Goal: Task Accomplishment & Management: Complete application form

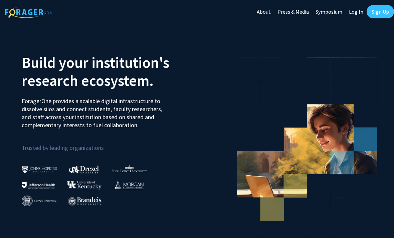
click at [265, 15] on link "Sign Up" at bounding box center [379, 11] width 27 height 13
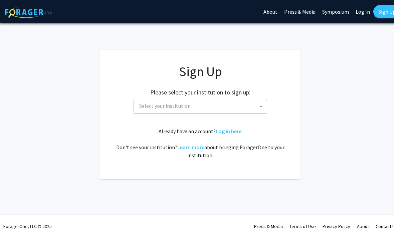
click at [230, 109] on span "Select your institution" at bounding box center [202, 106] width 130 height 14
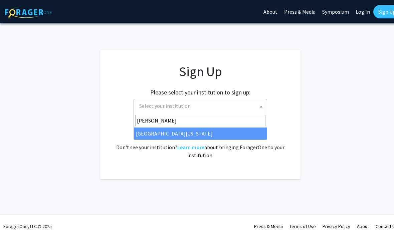
type input "ke"
select select "13"
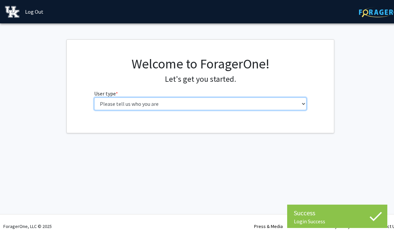
click at [165, 103] on select "Please tell us who you are Undergraduate Student Master's Student Doctoral Cand…" at bounding box center [200, 103] width 213 height 13
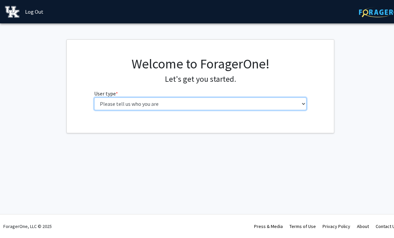
select select "1: undergrad"
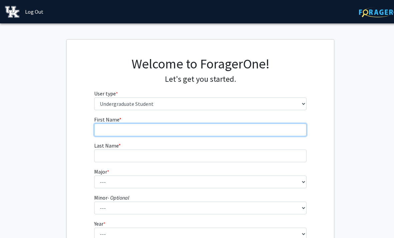
click at [161, 131] on input "First Name * required" at bounding box center [200, 129] width 213 height 13
type input "[PERSON_NAME]"
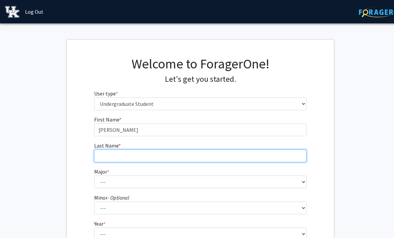
click at [143, 150] on input "Last Name * required" at bounding box center [200, 156] width 213 height 13
type input "[PERSON_NAME]"
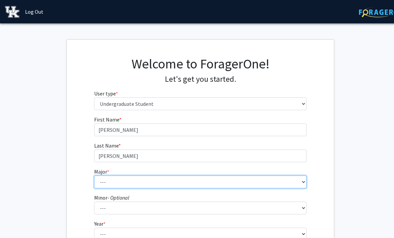
click at [145, 187] on select "--- Accounting Aerospace Engineering African American & Africana Studies Agricu…" at bounding box center [200, 182] width 213 height 13
select select "86: 923"
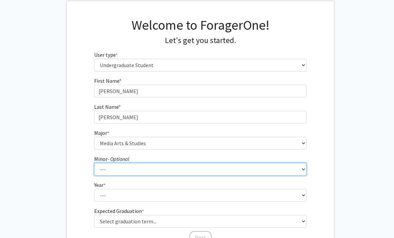
click at [184, 169] on select "--- African American & Africana Studies Agricultural Economics American Studies…" at bounding box center [200, 169] width 213 height 13
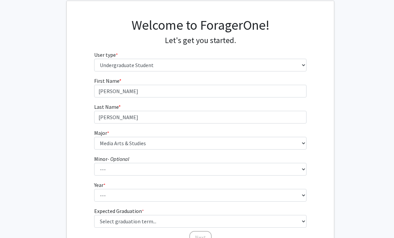
click at [182, 186] on fg-select "Year * required --- First-year Sophomore Junior Senior Postbaccalaureate Certif…" at bounding box center [200, 191] width 213 height 21
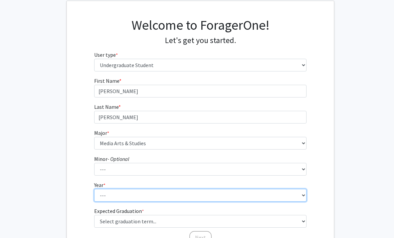
click at [183, 194] on select "--- First-year Sophomore Junior Senior Postbaccalaureate Certificate" at bounding box center [200, 195] width 213 height 13
select select "4: senior"
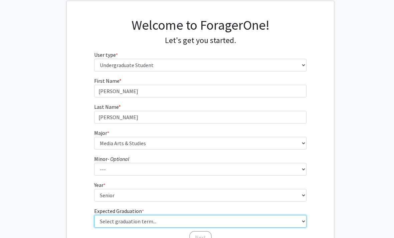
click at [144, 223] on select "Select graduation term... Spring 2025 Summer 2025 Fall 2025 Winter 2025 Spring …" at bounding box center [200, 221] width 213 height 13
select select "7: fall_2026"
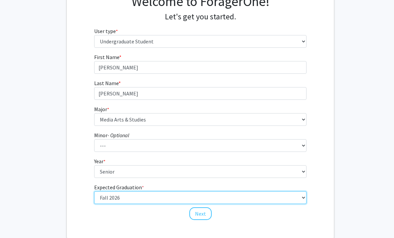
scroll to position [65, 0]
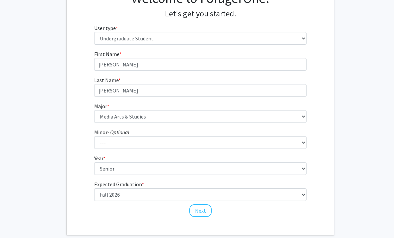
click at [202, 209] on button "Next" at bounding box center [200, 210] width 22 height 13
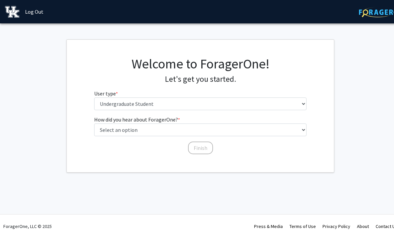
scroll to position [0, 0]
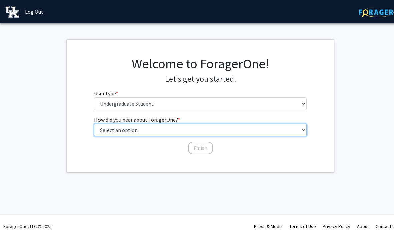
click at [264, 130] on select "Select an option Peer/student recommendation Faculty/staff recommendation Unive…" at bounding box center [200, 129] width 213 height 13
select select "5: other"
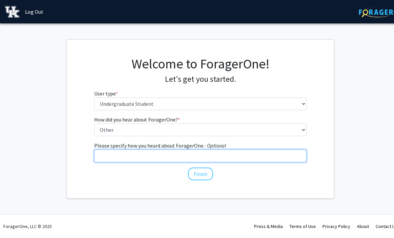
click at [226, 157] on input "Please specify how you heard about ForagerOne. - Optional" at bounding box center [200, 156] width 213 height 13
type input "At nothing Bundt research"
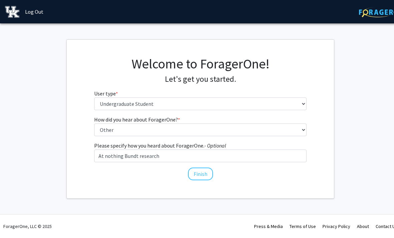
click at [206, 173] on button "Finish" at bounding box center [200, 174] width 25 height 13
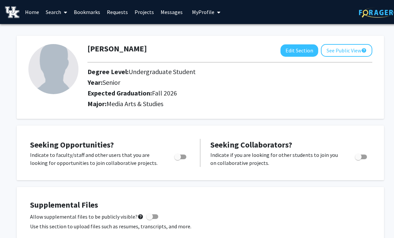
click at [55, 8] on link "Search" at bounding box center [56, 11] width 28 height 23
click at [36, 10] on link "Home" at bounding box center [32, 11] width 21 height 23
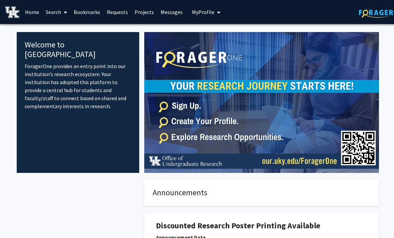
click at [145, 13] on link "Projects" at bounding box center [144, 11] width 26 height 23
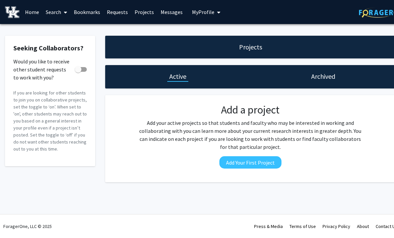
click at [60, 6] on link "Search" at bounding box center [56, 11] width 28 height 23
click at [76, 41] on span "Students" at bounding box center [62, 43] width 41 height 13
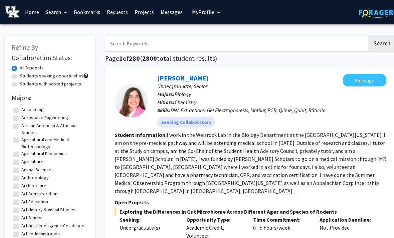
click at [58, 5] on link "Search" at bounding box center [56, 11] width 28 height 23
click at [67, 27] on span "Faculty/Staff" at bounding box center [66, 30] width 49 height 13
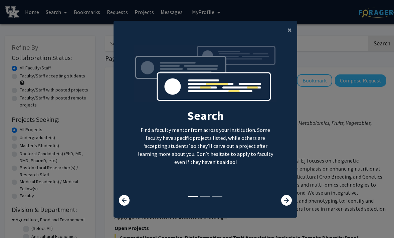
click at [285, 39] on button "×" at bounding box center [289, 30] width 15 height 19
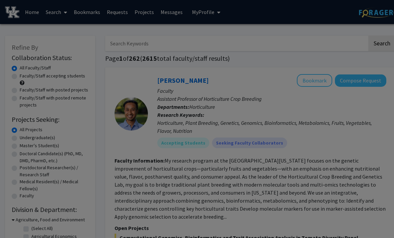
click at [290, 35] on div "Search Find a faculty mentor from across your institution. Some faculty have sp…" at bounding box center [205, 65] width 183 height 150
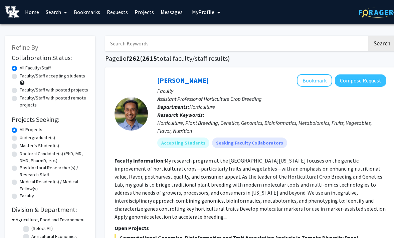
click at [215, 47] on input "Search Keywords" at bounding box center [236, 43] width 262 height 15
type input "Artificial intelligence"
click at [381, 43] on button "Search" at bounding box center [381, 43] width 27 height 15
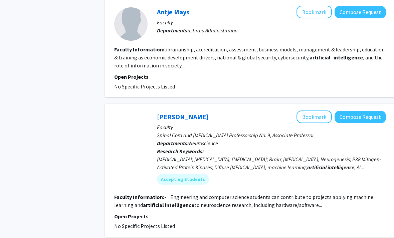
scroll to position [710, 0]
